Goal: Transaction & Acquisition: Purchase product/service

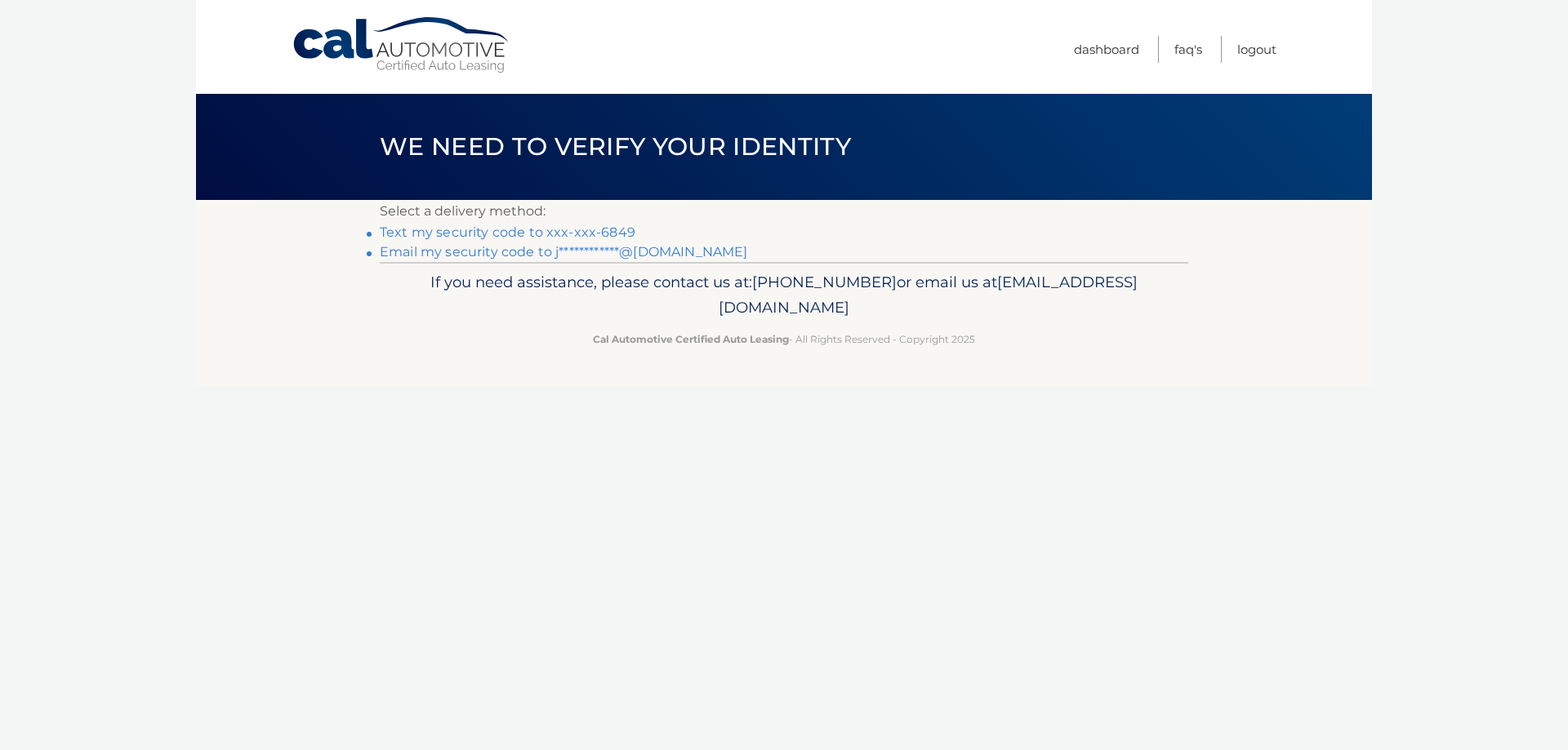
click at [540, 230] on link "Text my security code to xxx-xxx-6849" at bounding box center [507, 233] width 255 height 15
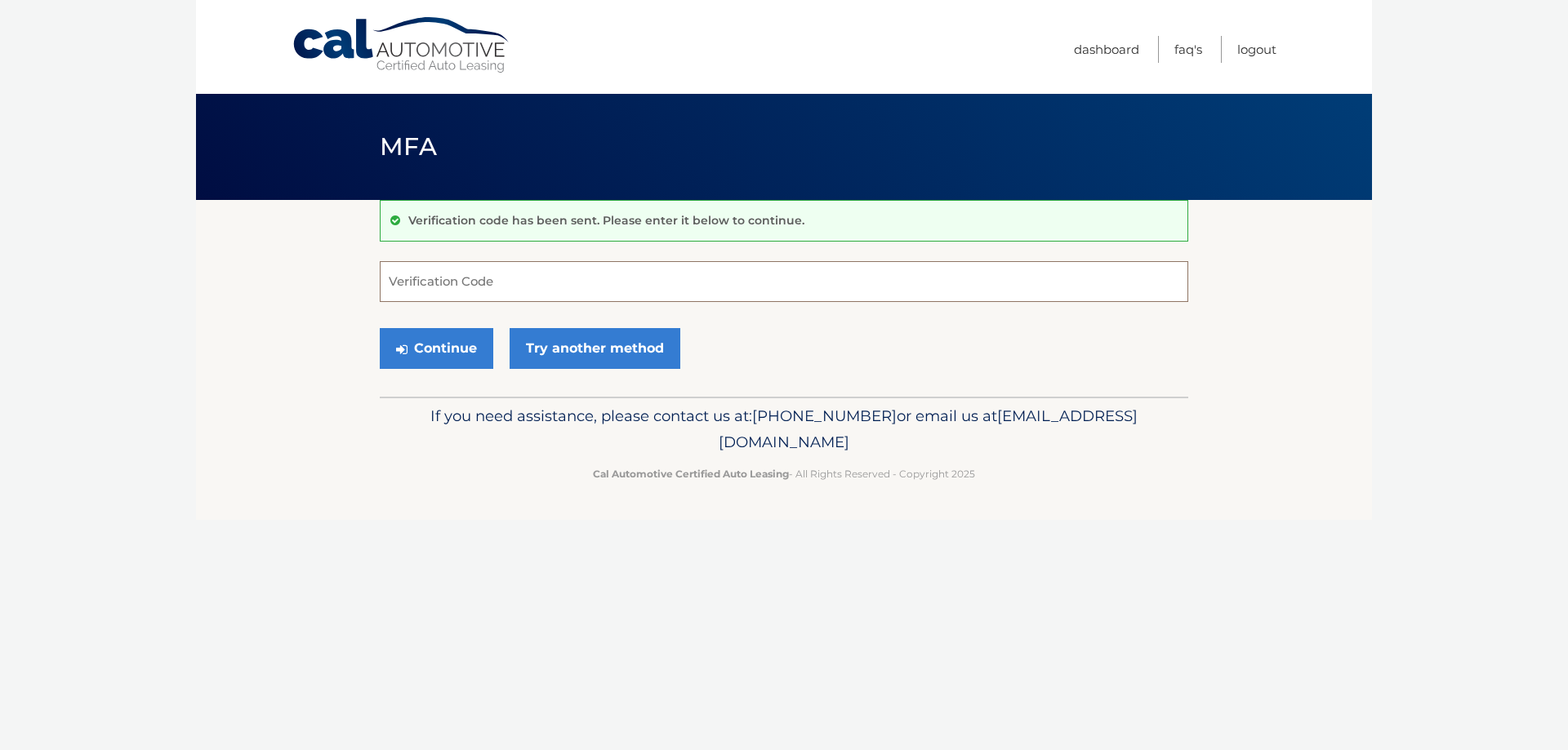
click at [494, 277] on input "Verification Code" at bounding box center [784, 281] width 808 height 41
type input "360130"
click at [449, 339] on button "Continue" at bounding box center [436, 348] width 113 height 41
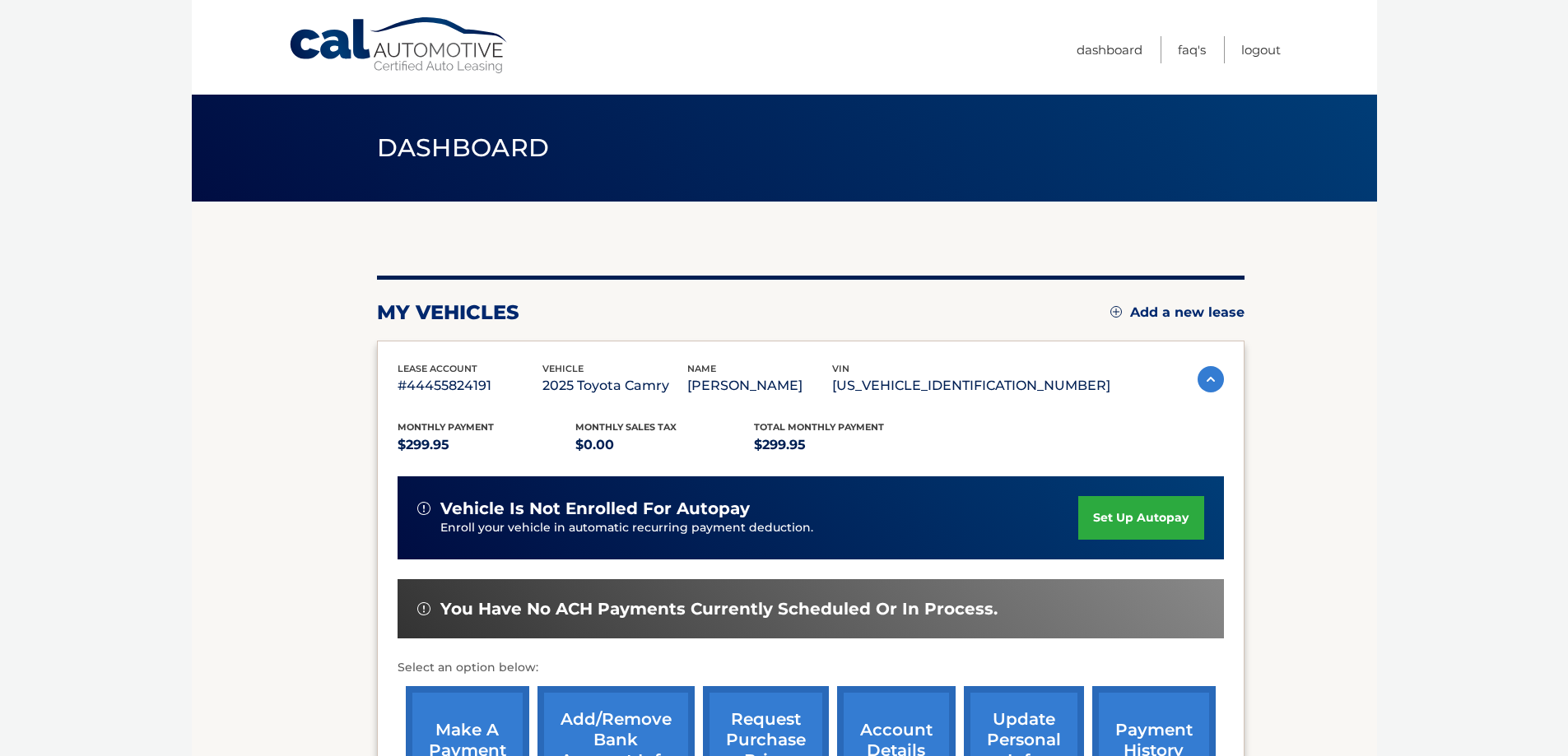
click at [1291, 361] on section "my vehicles Add a new lease lease account #44455824191 vehicle 2025 Toyota Camr…" at bounding box center [785, 537] width 1186 height 671
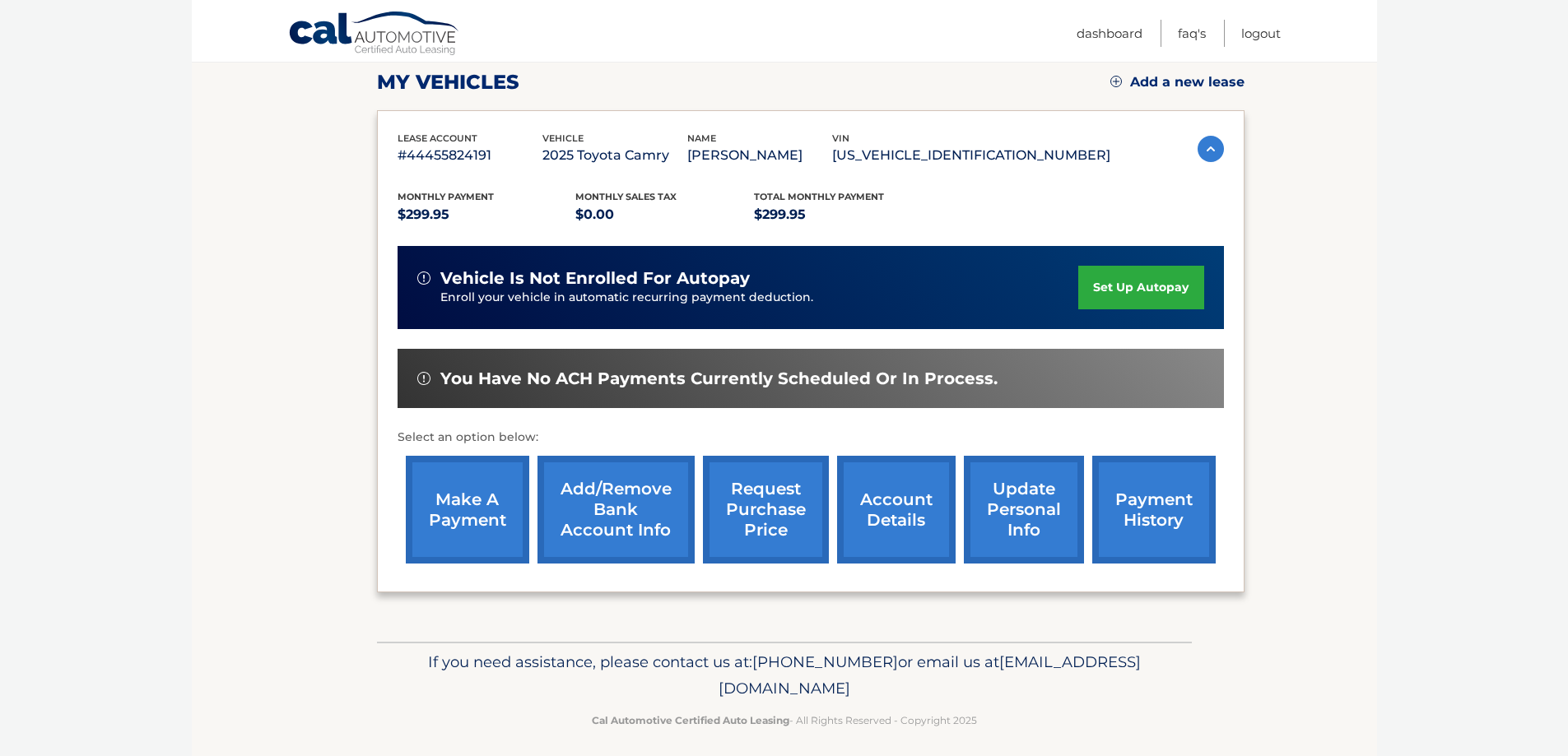
scroll to position [241, 0]
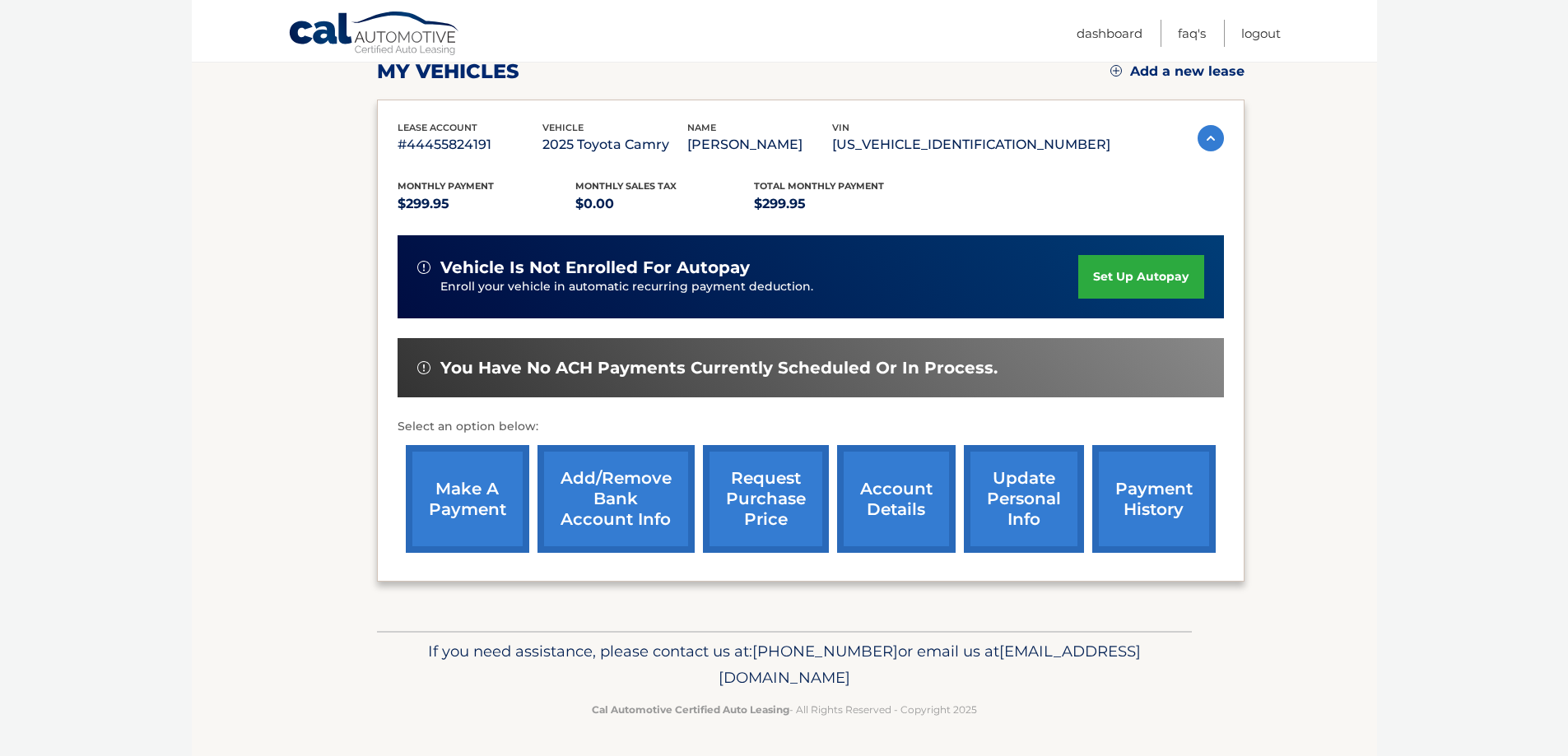
click at [912, 500] on link "account details" at bounding box center [895, 500] width 118 height 108
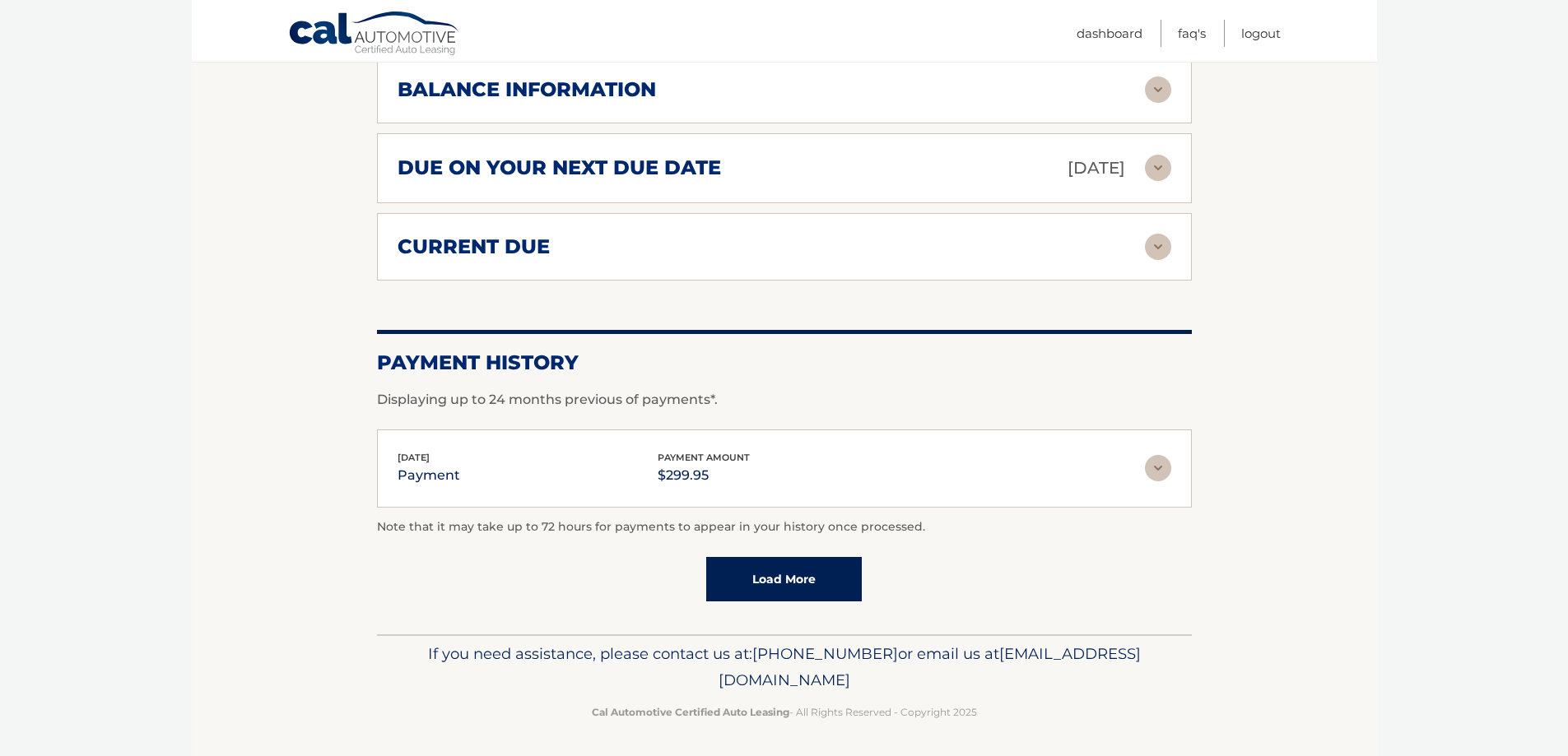
scroll to position [1040, 0]
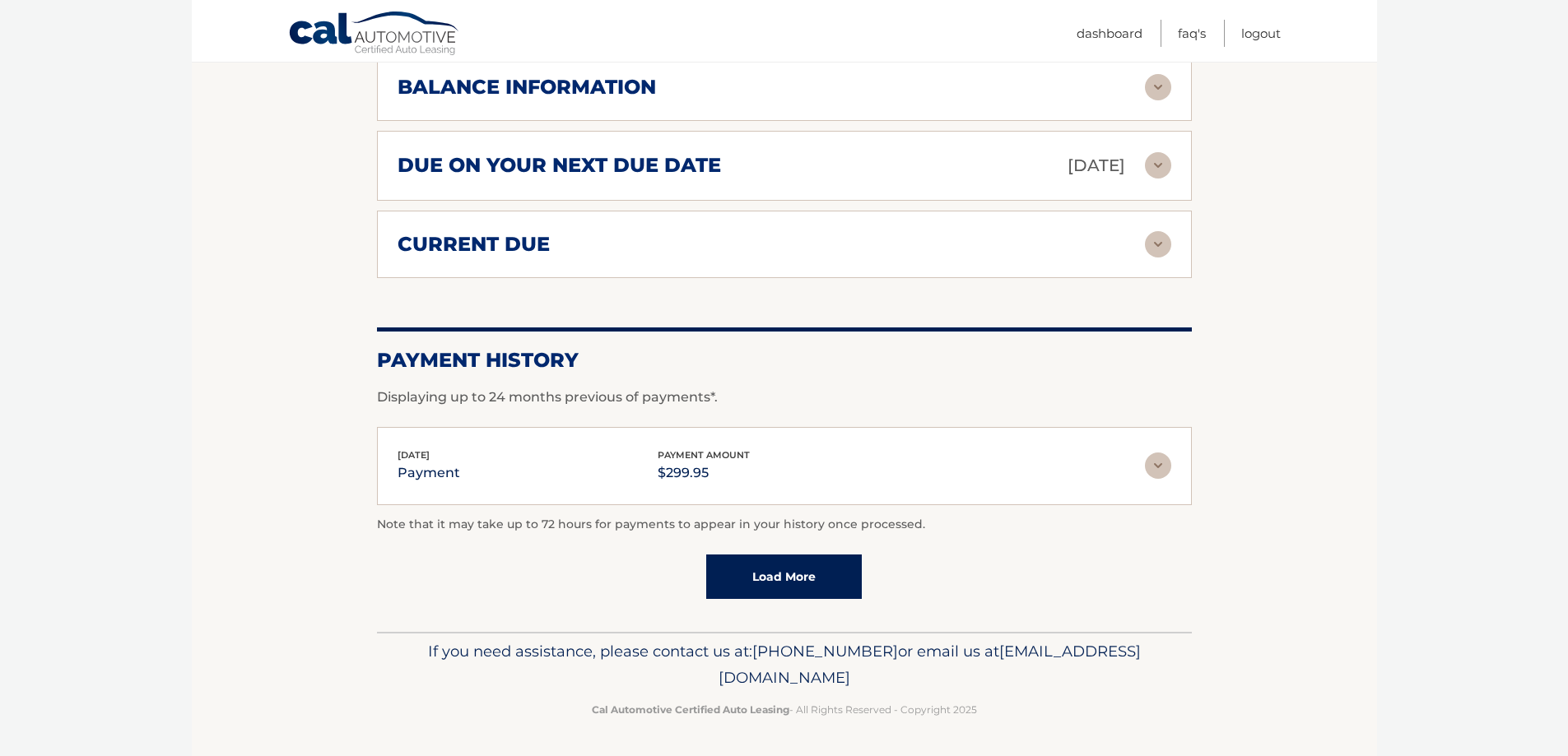
click at [1161, 462] on img at bounding box center [1158, 465] width 26 height 26
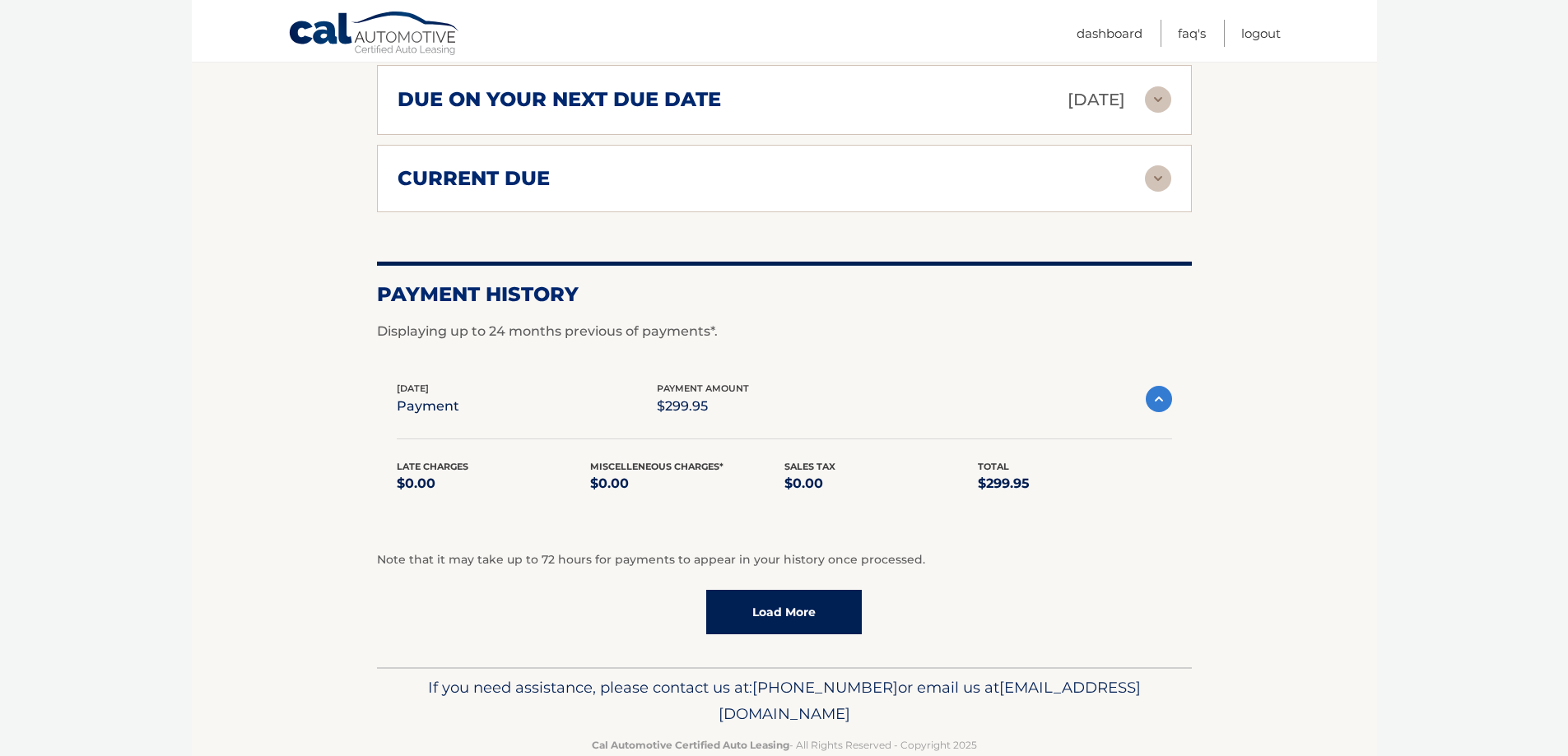
scroll to position [1139, 0]
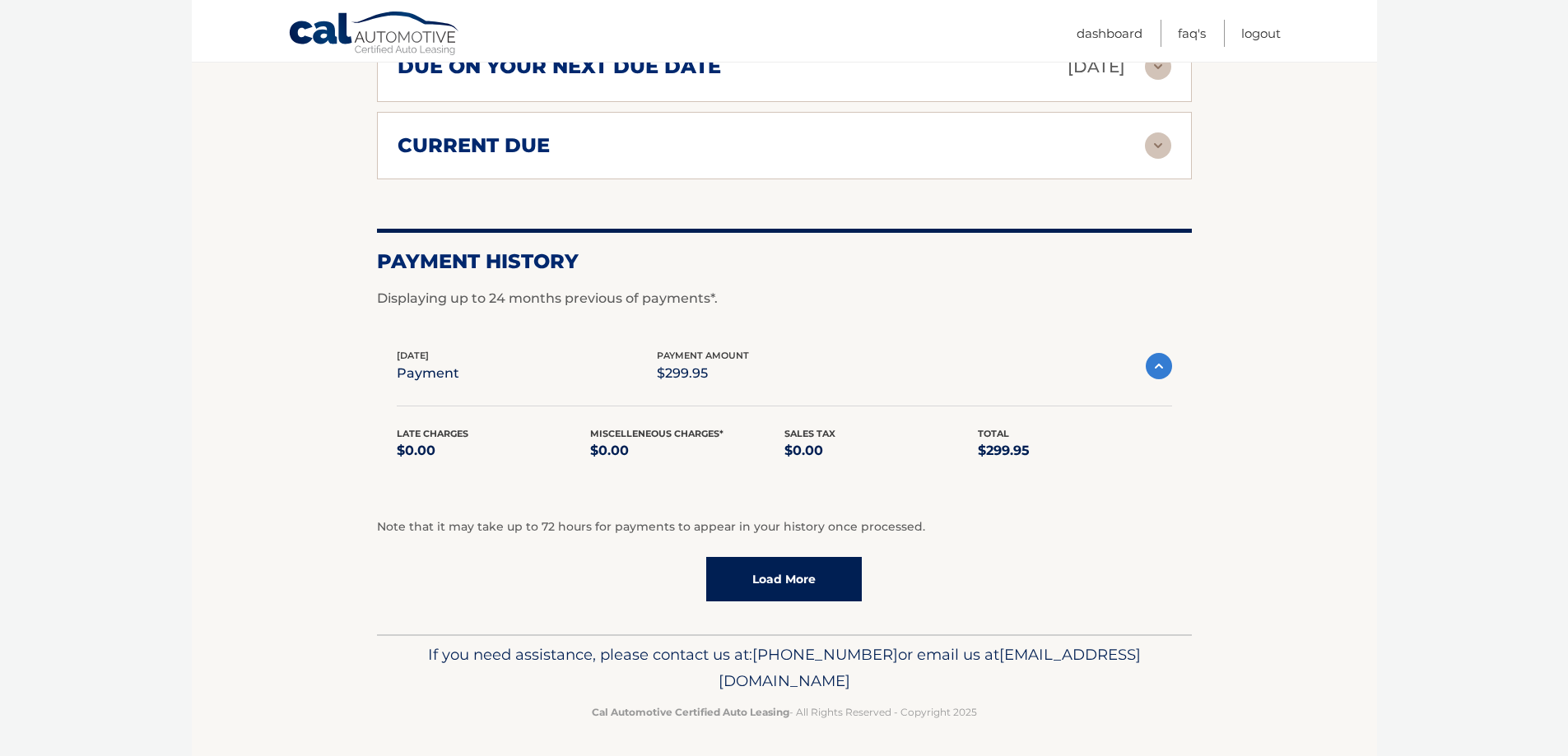
click at [1155, 153] on img at bounding box center [1158, 145] width 26 height 26
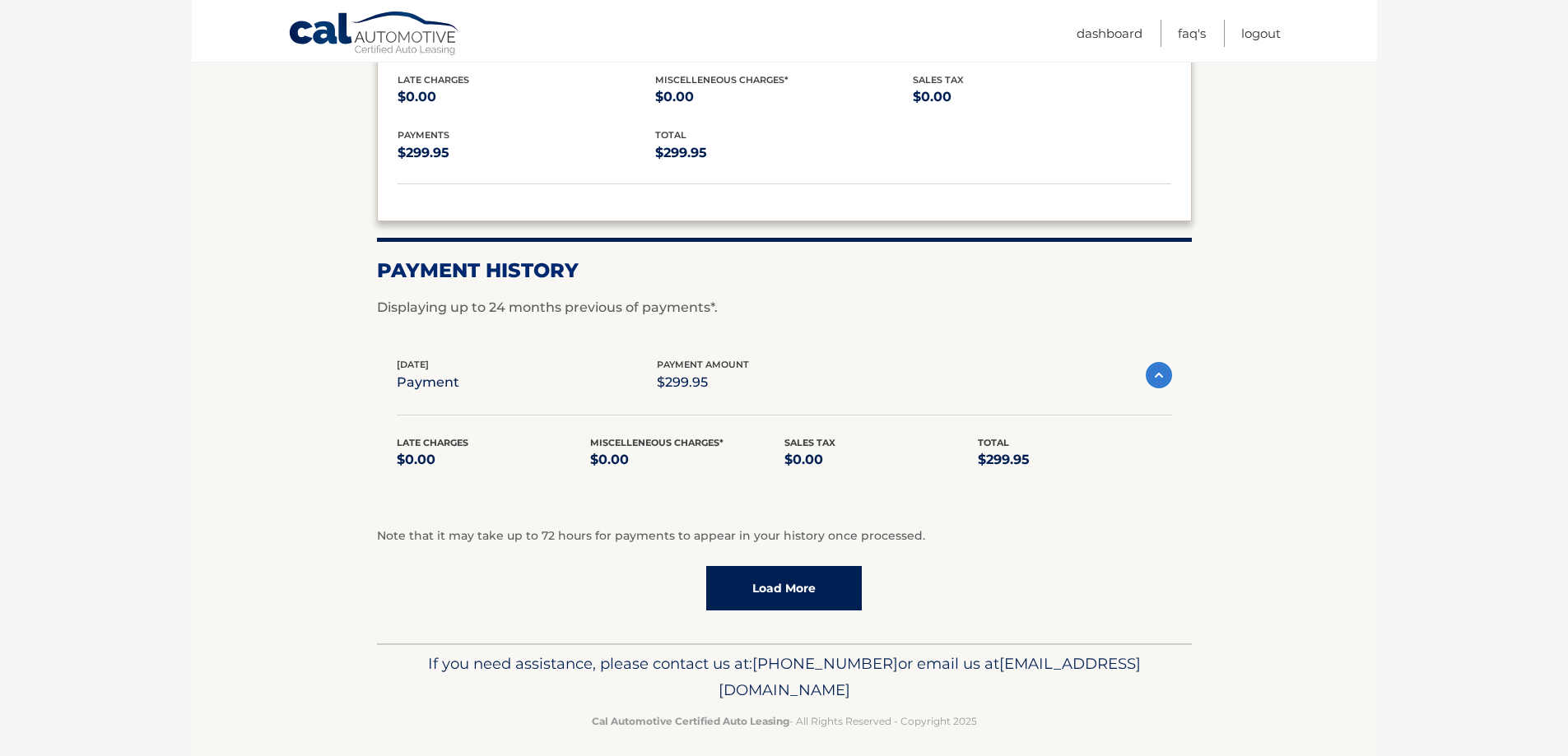
scroll to position [1263, 0]
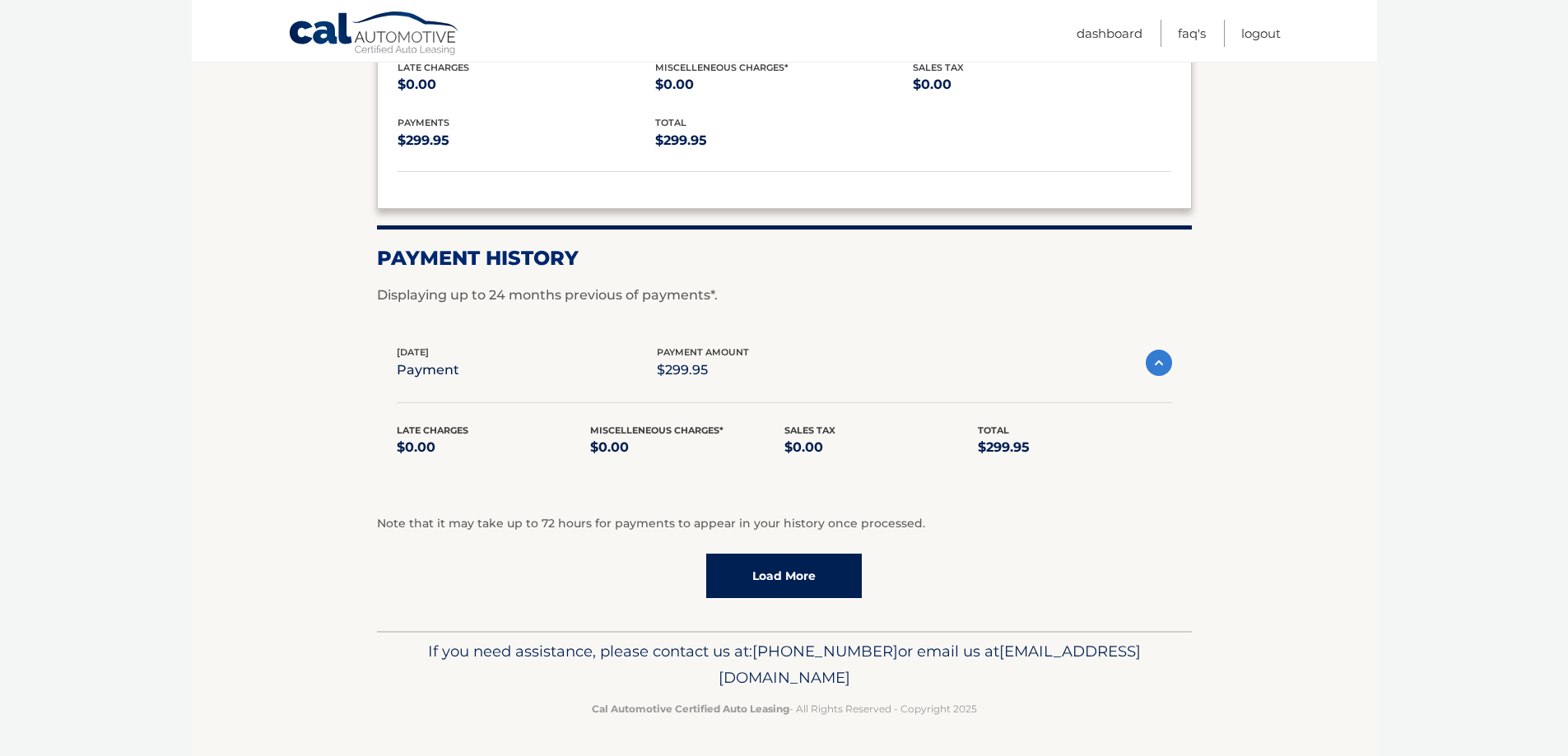
click at [743, 571] on link "Load More" at bounding box center [784, 576] width 156 height 44
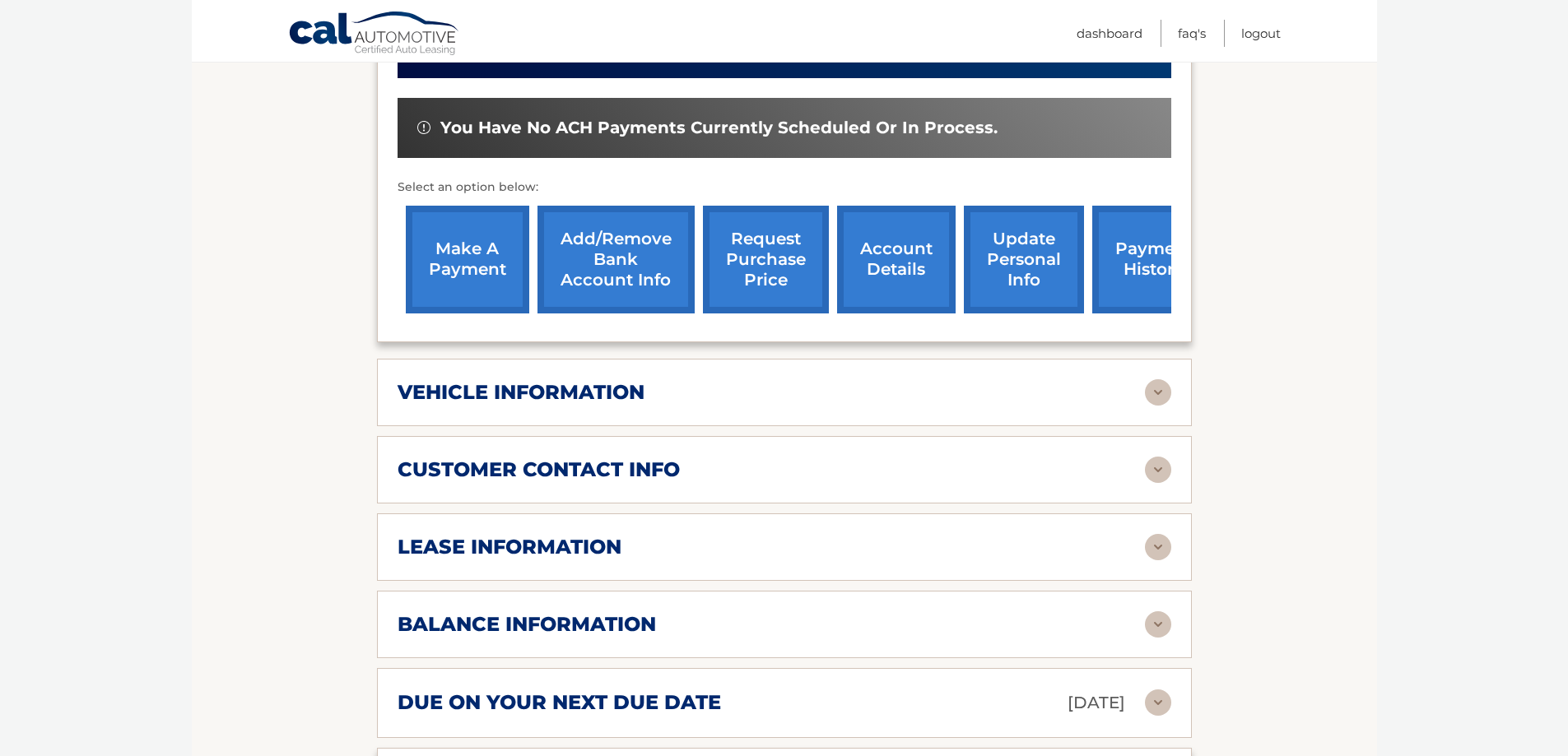
scroll to position [378, 0]
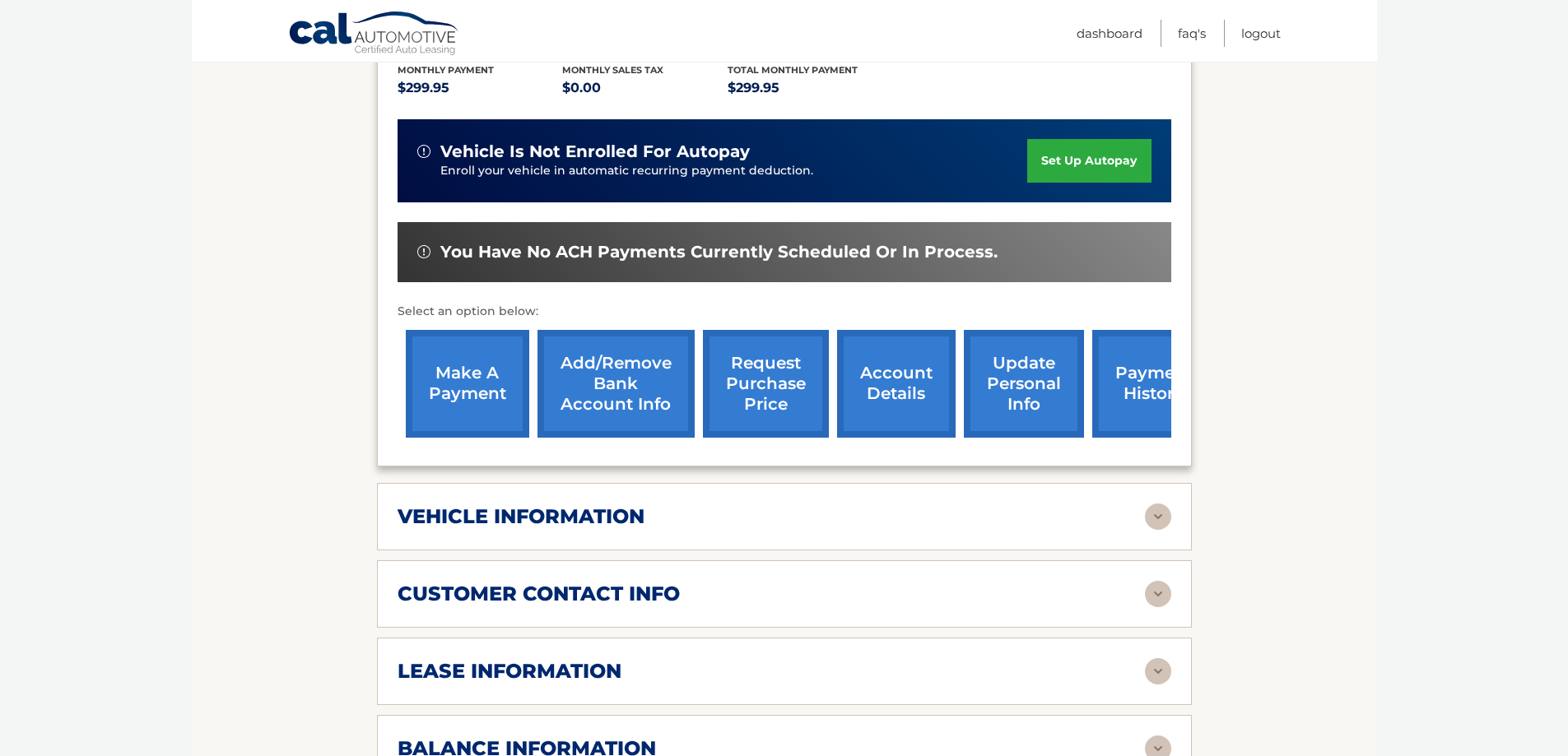
click at [444, 415] on link "make a payment" at bounding box center [467, 384] width 124 height 108
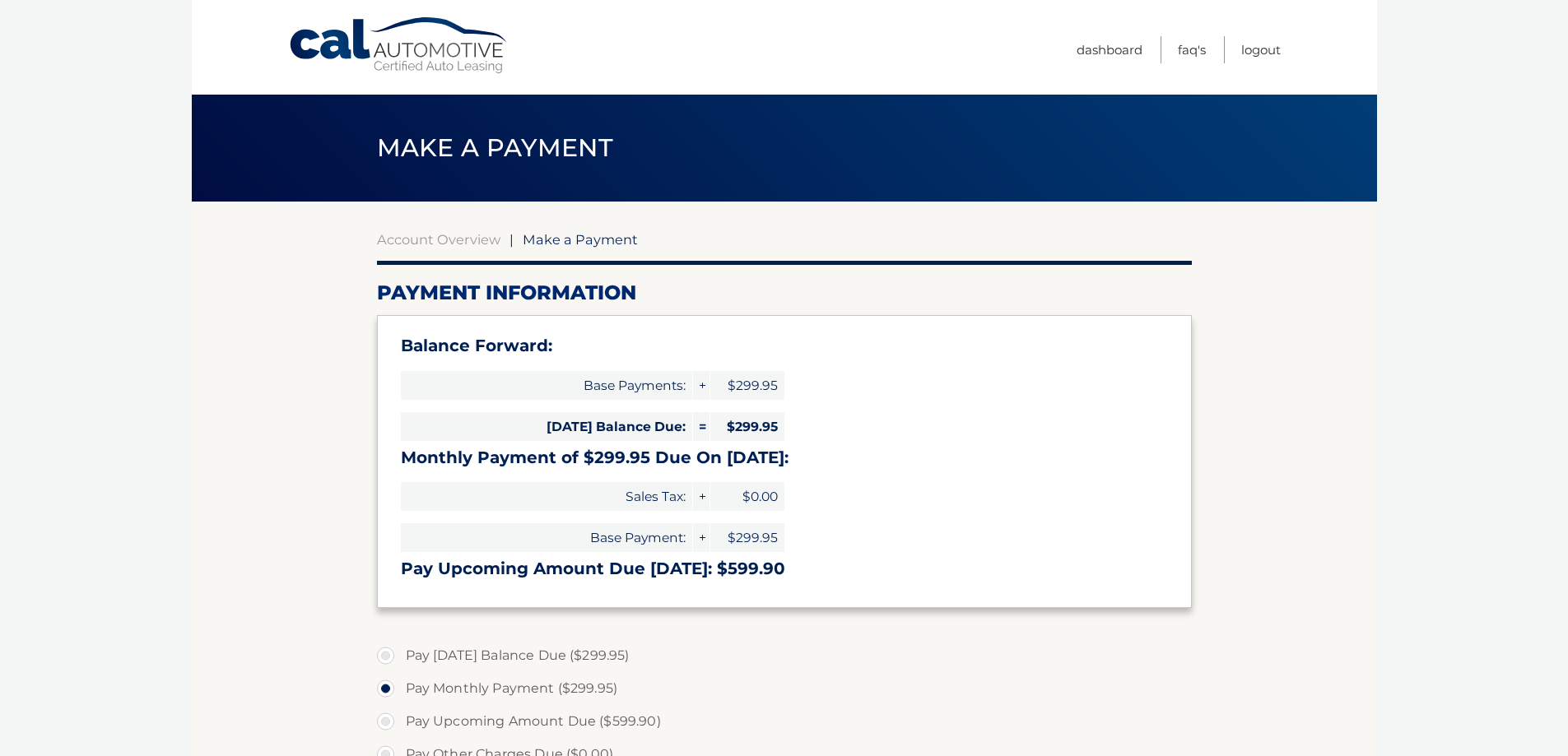
select select "OTE1MTk3Y2UtMGU5MS00ZmE1LTk4YWQtOTNhYzlmZTk2ZjIx"
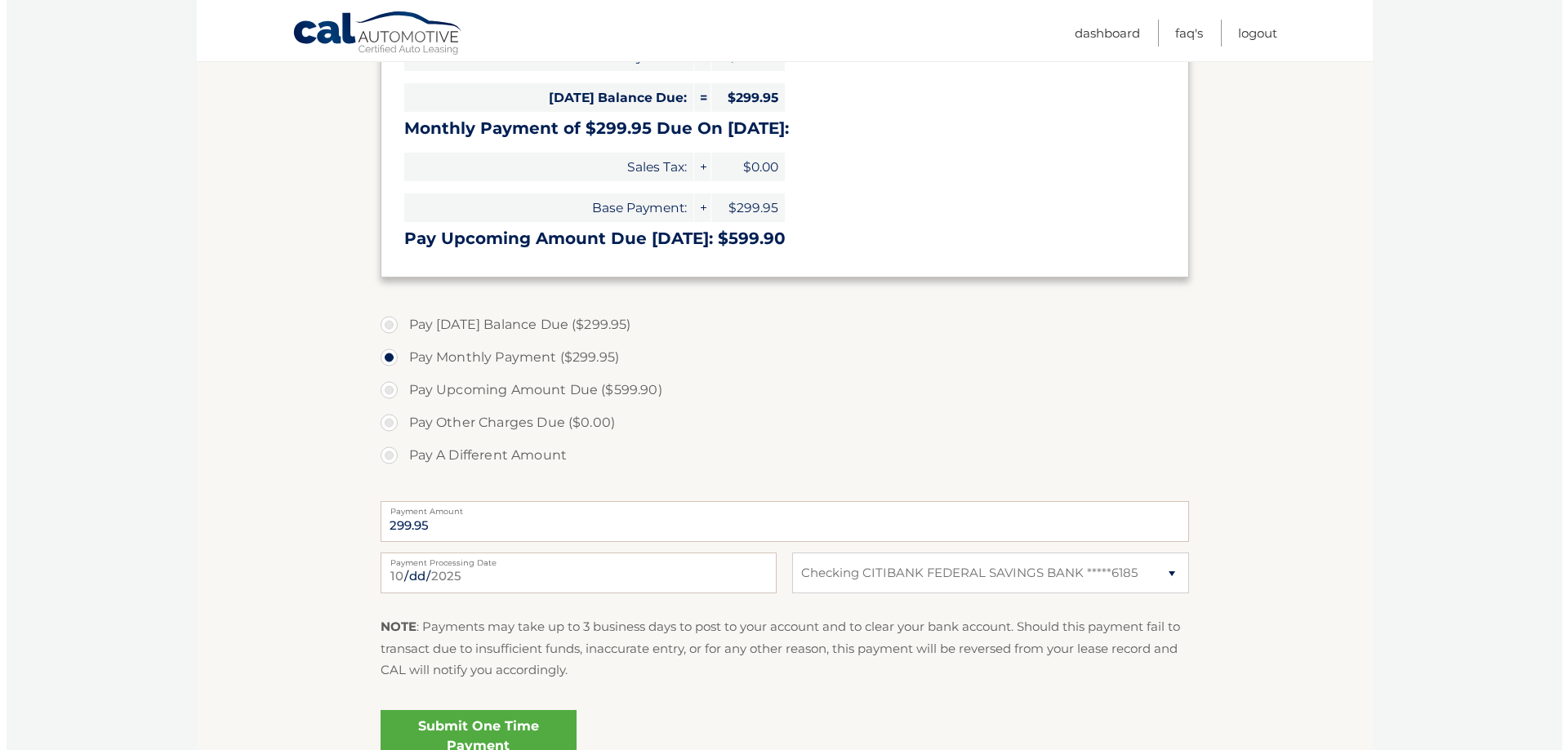
scroll to position [327, 0]
click at [476, 727] on link "Submit One Time Payment" at bounding box center [472, 736] width 196 height 52
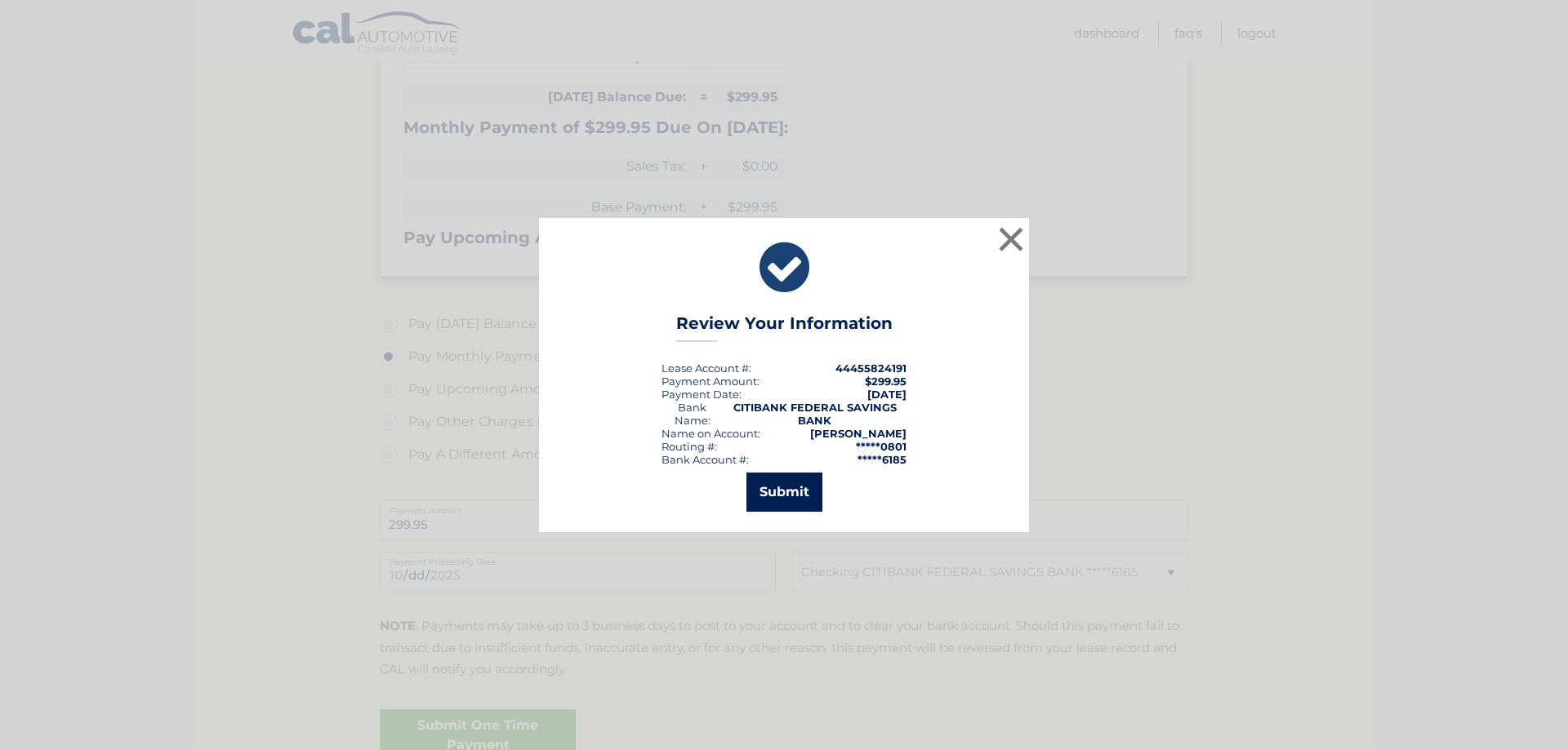
click at [779, 503] on button "Submit" at bounding box center [784, 492] width 76 height 39
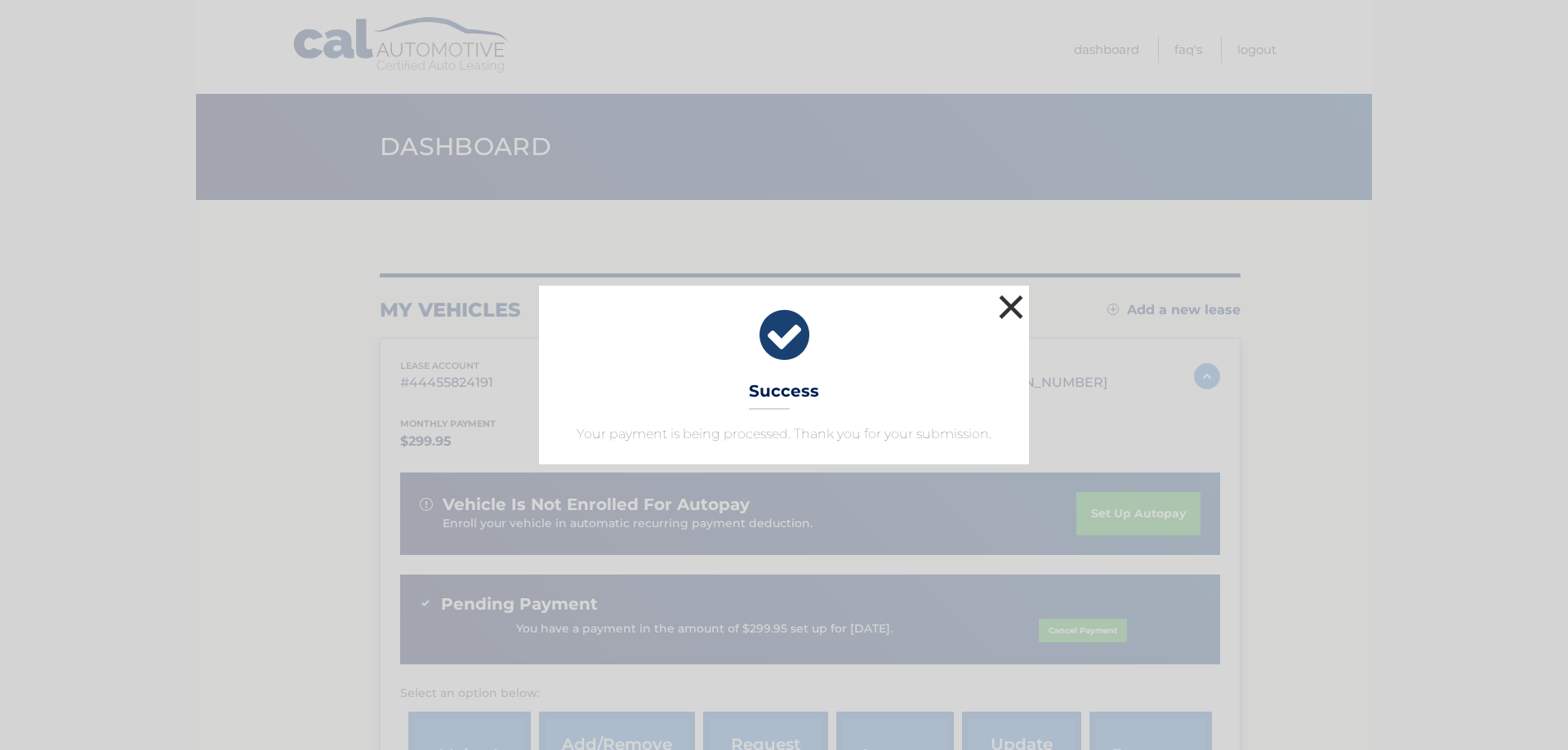
click at [1013, 301] on button "×" at bounding box center [1011, 307] width 32 height 32
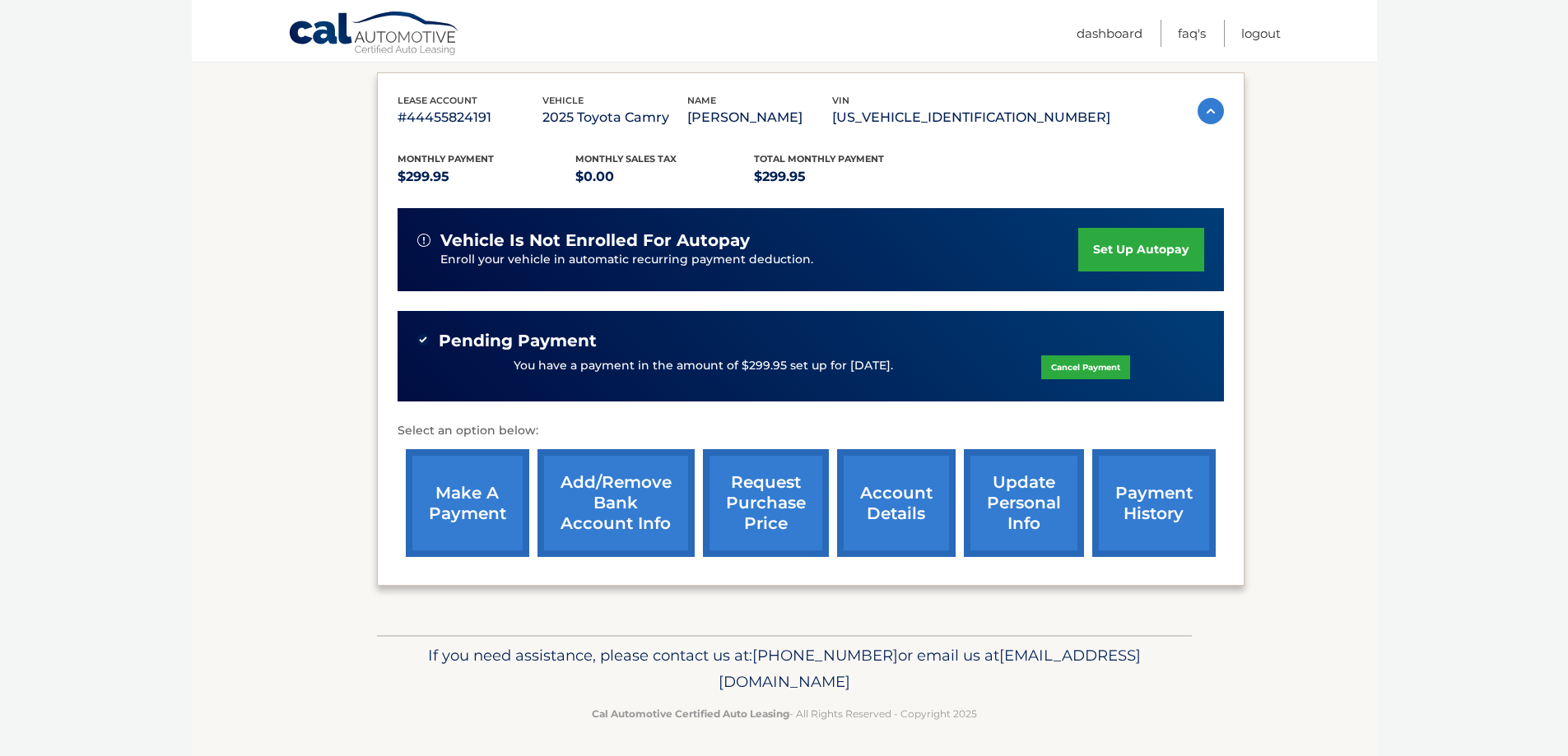
scroll to position [273, 0]
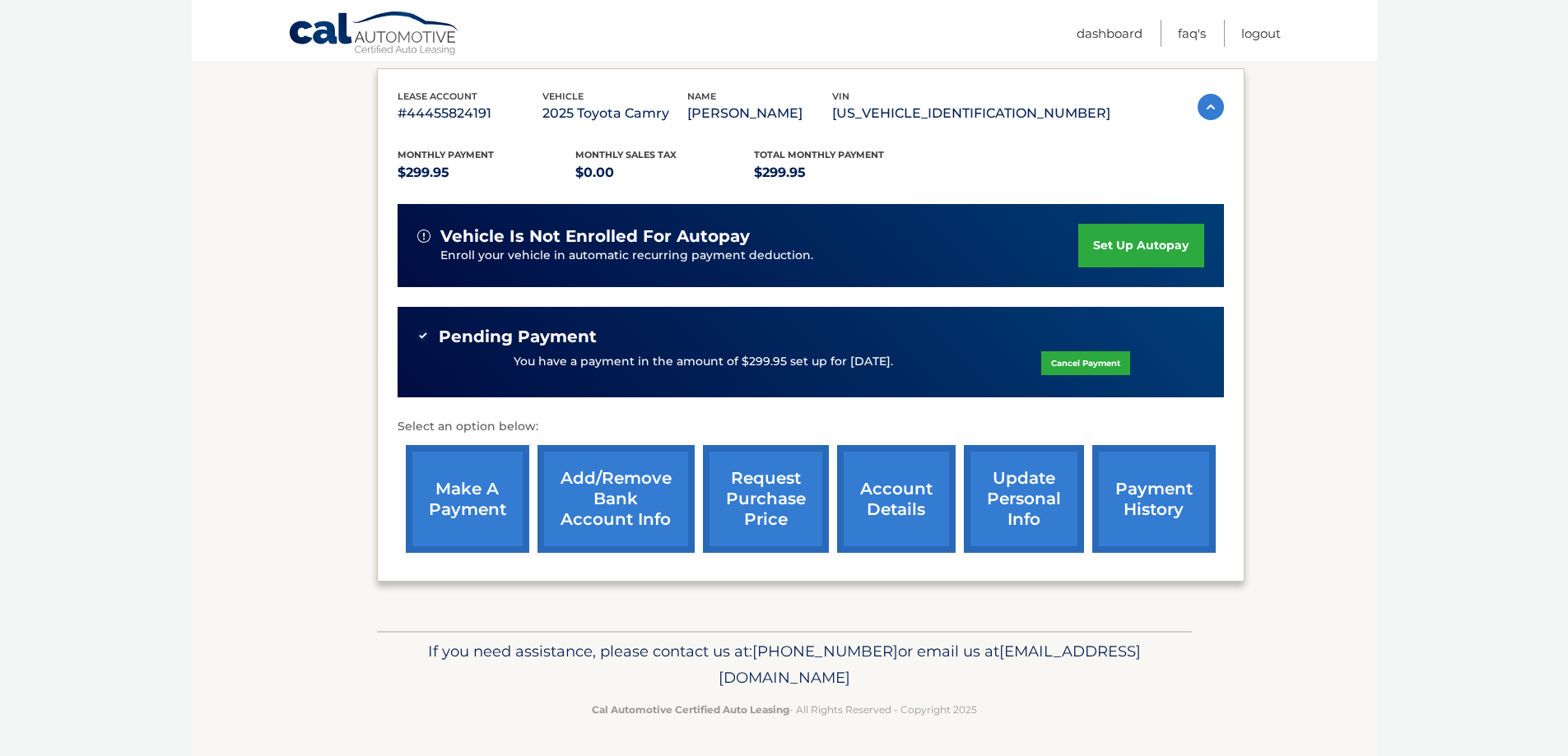
click at [1177, 520] on link "payment history" at bounding box center [1154, 500] width 124 height 108
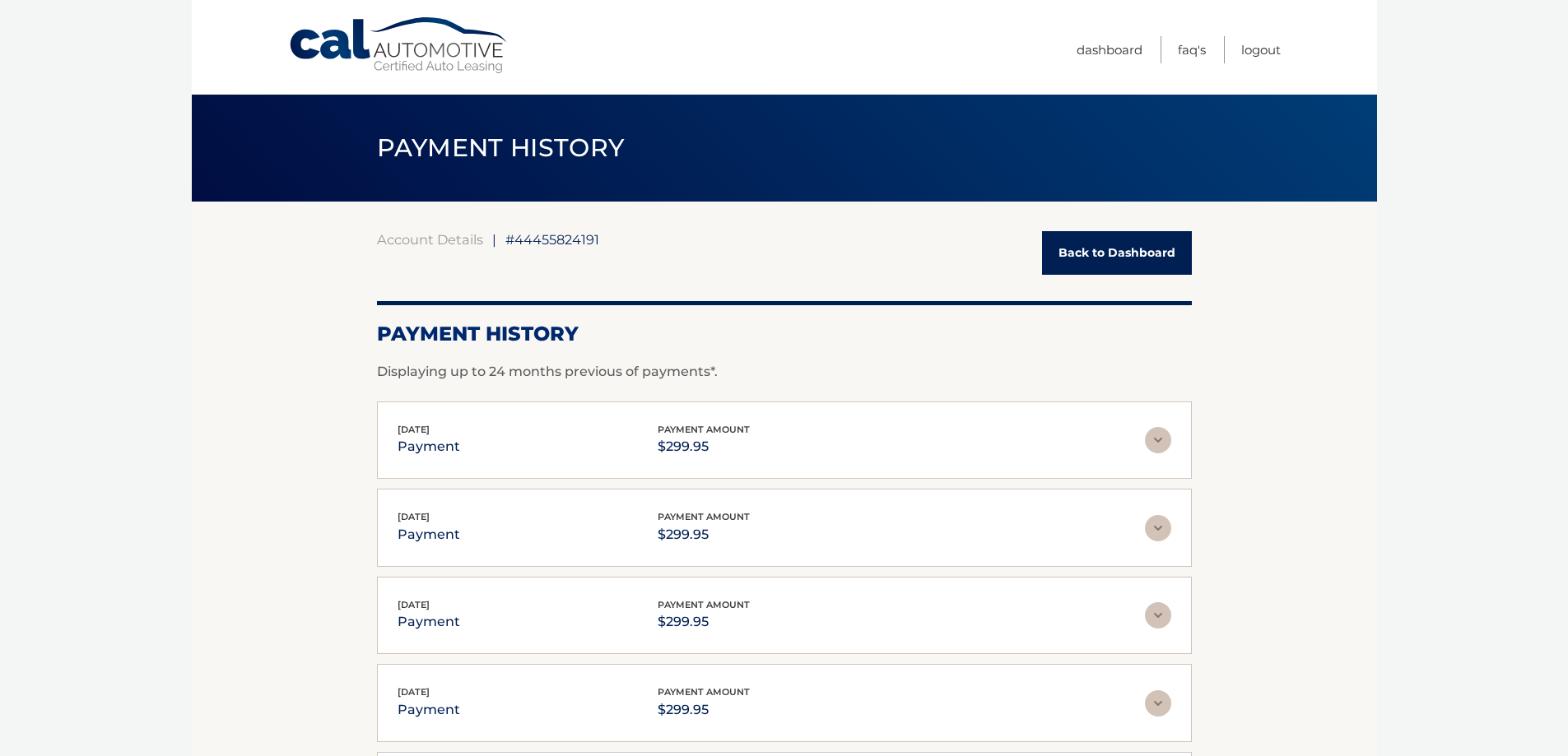
click at [1402, 462] on body "Cal Automotive Menu Dashboard FAQ's Logout |" at bounding box center [784, 378] width 1568 height 756
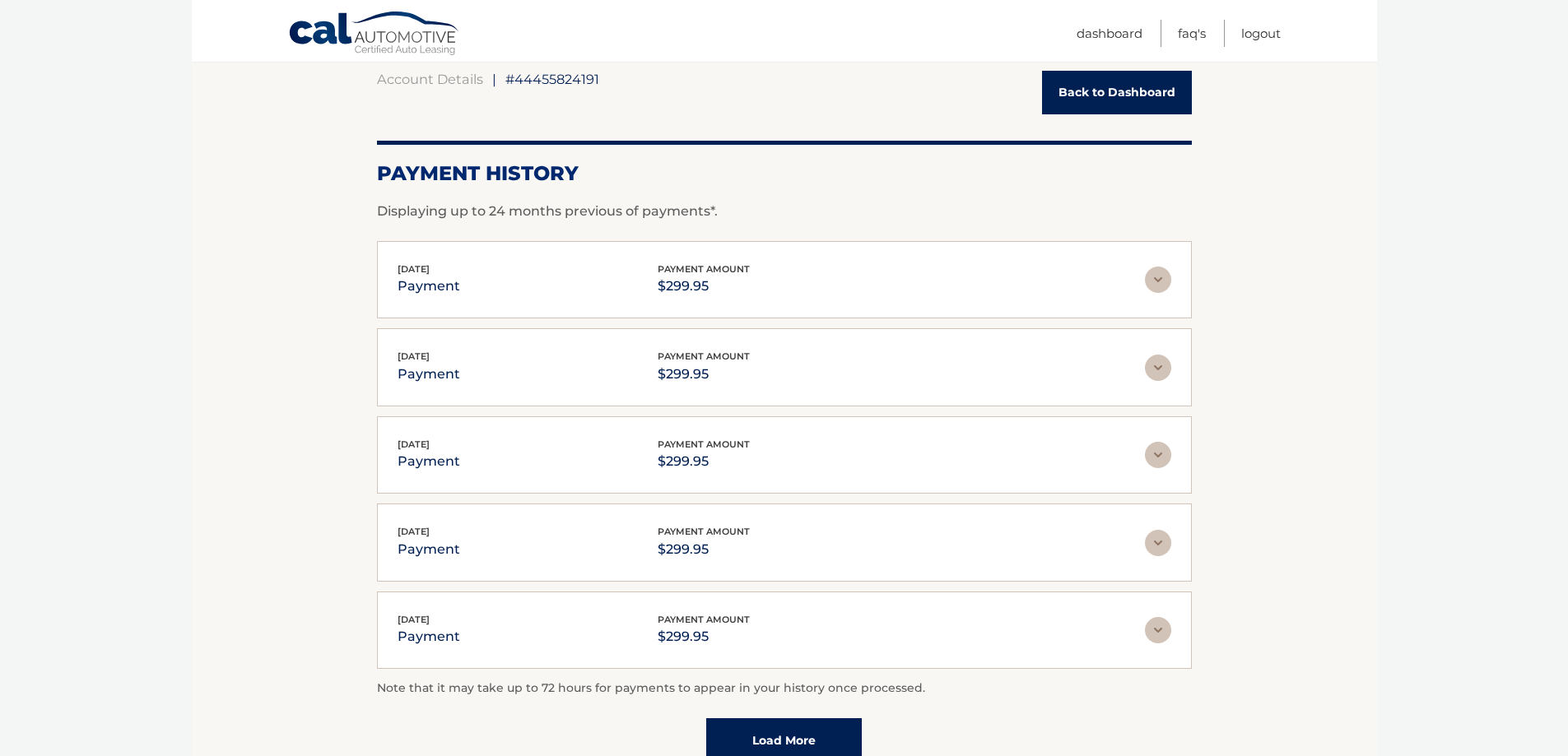
scroll to position [164, 0]
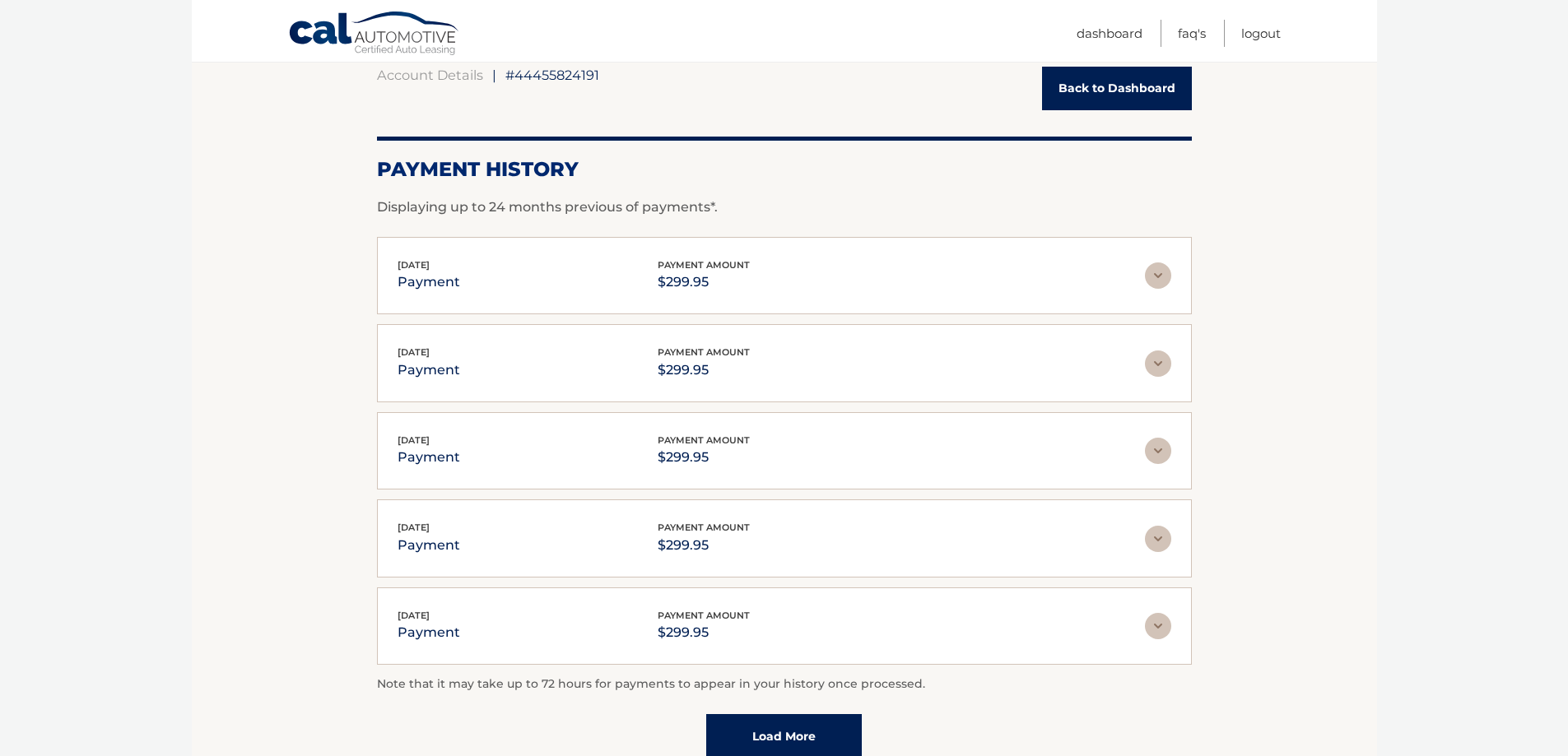
click at [1460, 462] on body "Cal Automotive Menu Dashboard FAQ's Logout |" at bounding box center [784, 213] width 1568 height 756
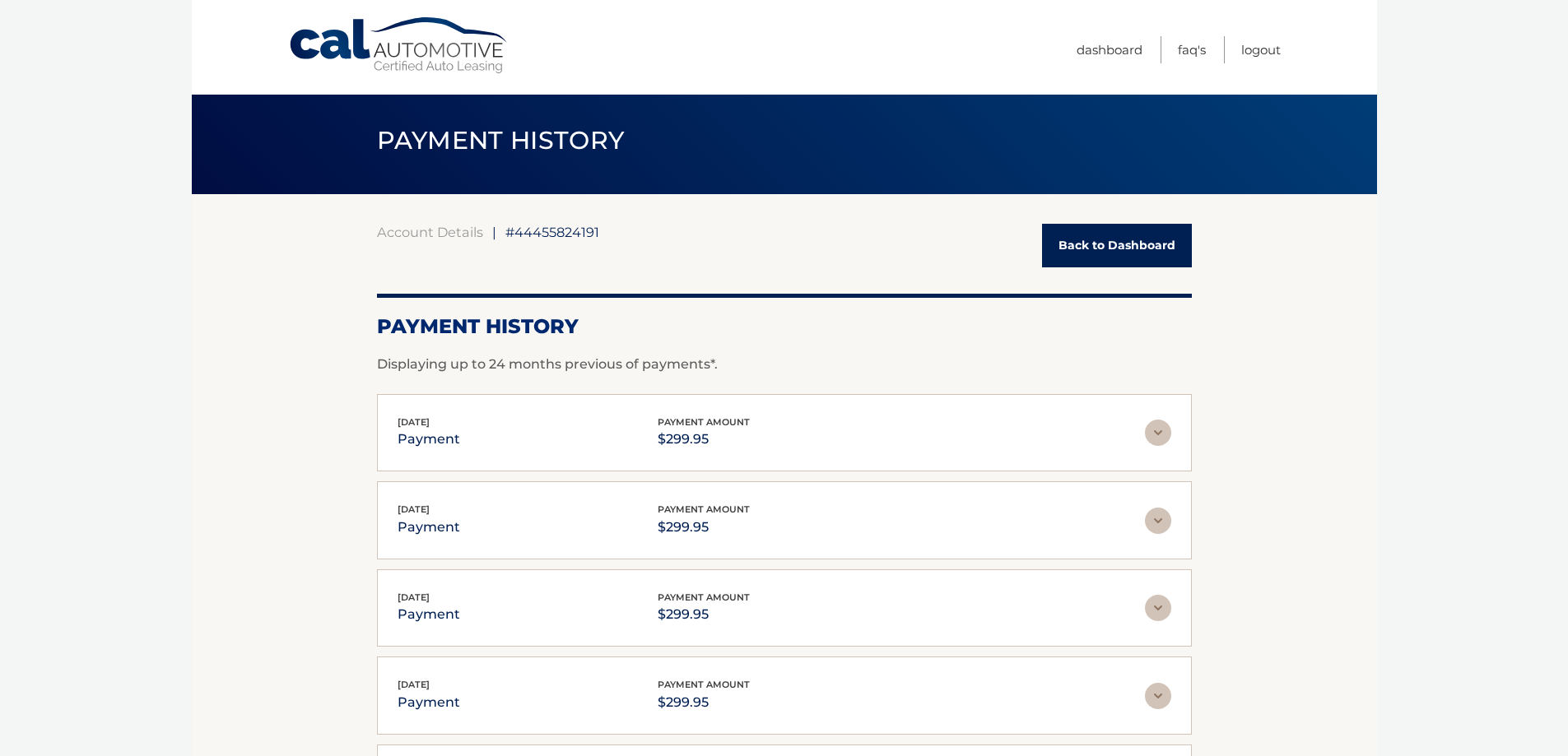
scroll to position [0, 0]
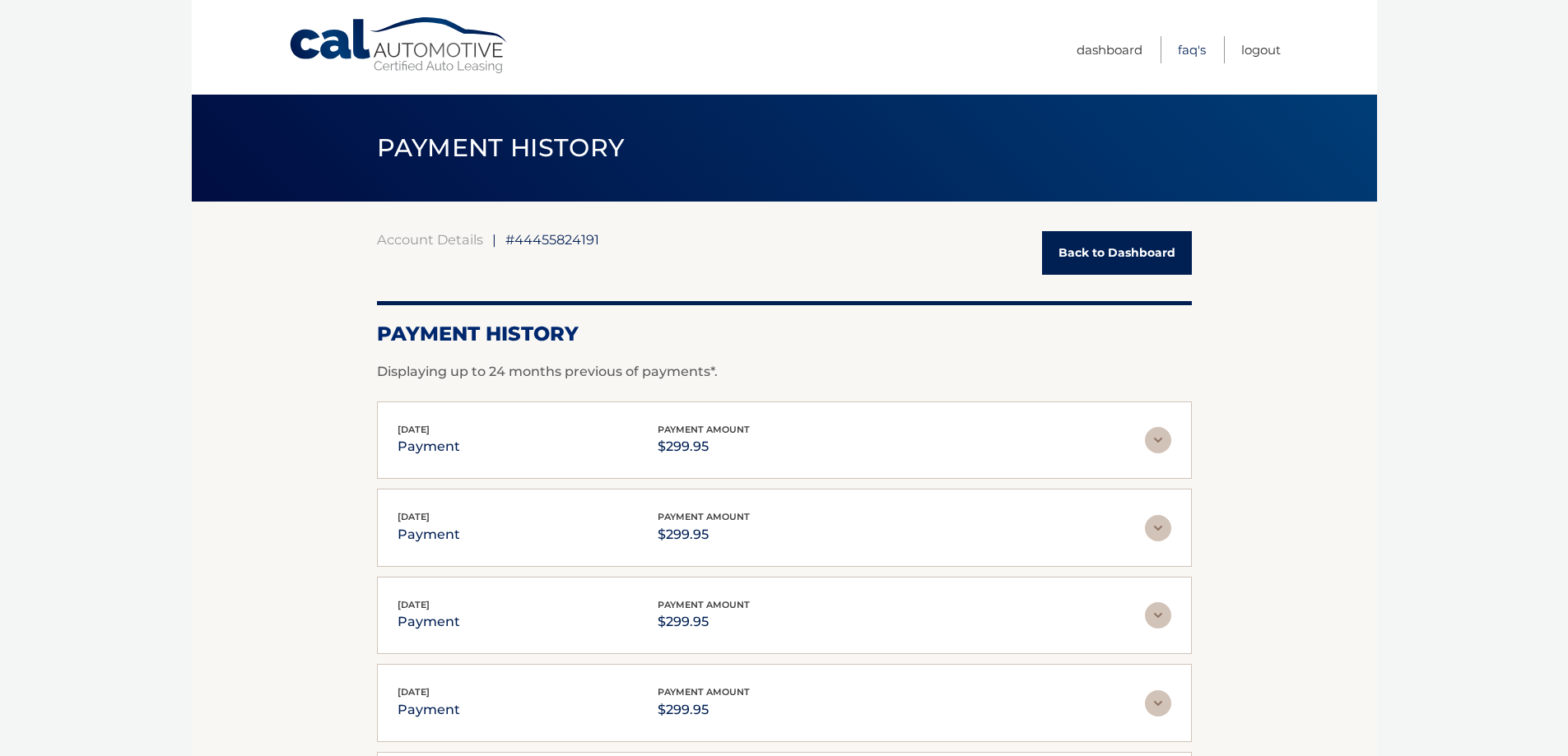
click at [1193, 55] on link "FAQ's" at bounding box center [1191, 50] width 28 height 27
